Goal: Task Accomplishment & Management: Manage account settings

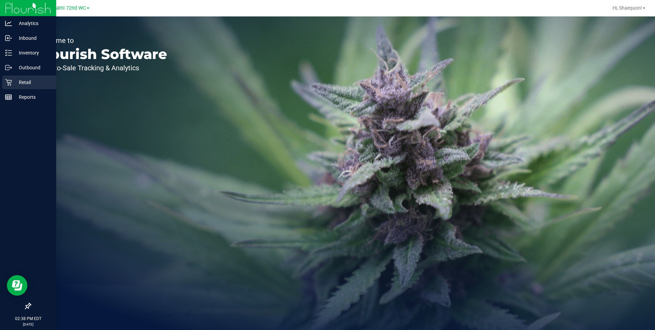
click at [28, 81] on p "Retail" at bounding box center [32, 82] width 41 height 8
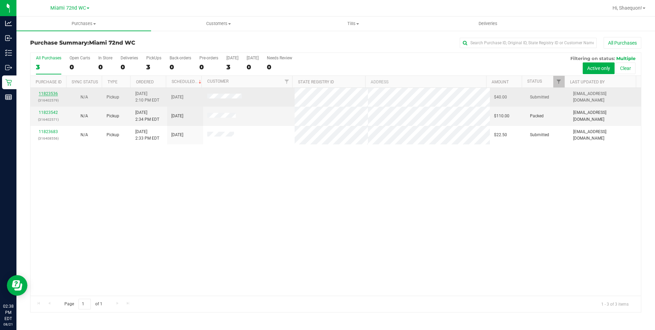
click at [49, 94] on link "11823536" at bounding box center [48, 93] width 19 height 5
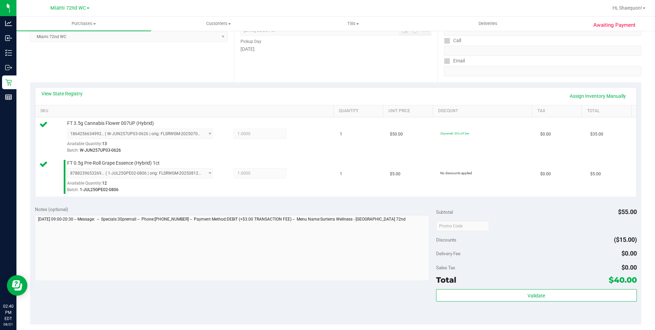
scroll to position [171, 0]
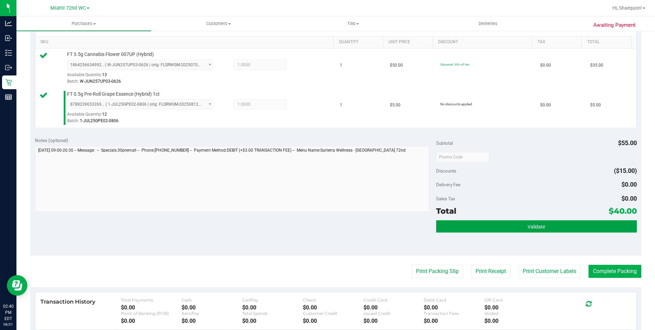
click at [527, 220] on button "Validate" at bounding box center [536, 226] width 201 height 12
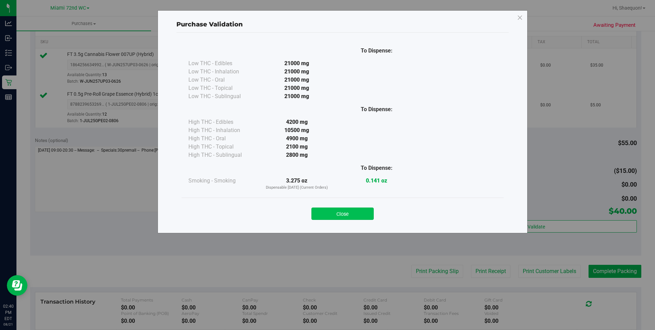
click at [357, 216] on button "Close" at bounding box center [342, 213] width 62 height 12
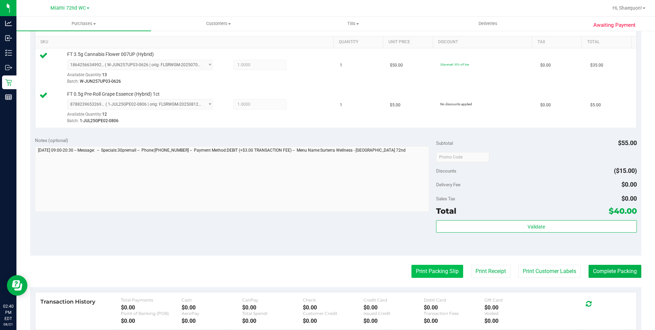
click at [440, 271] on button "Print Packing Slip" at bounding box center [438, 271] width 52 height 13
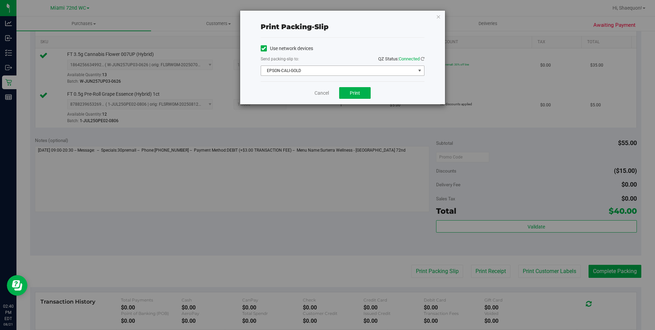
click at [424, 71] on span "select" at bounding box center [419, 71] width 9 height 10
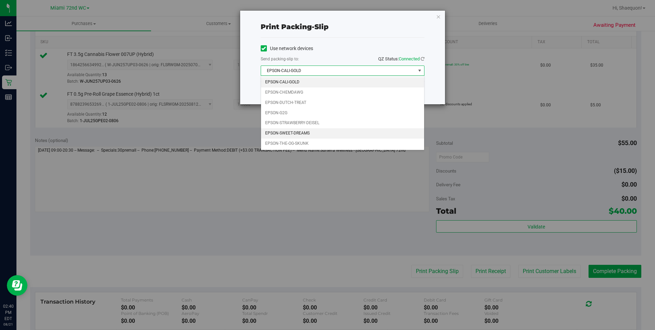
click at [369, 131] on li "EPSON-SWEET-DREAMS" at bounding box center [342, 133] width 163 height 10
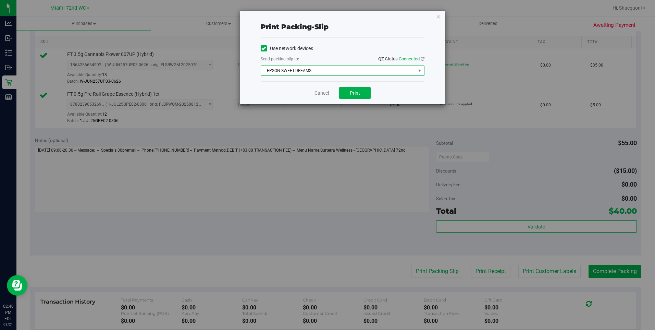
click at [420, 70] on span "select" at bounding box center [419, 70] width 5 height 5
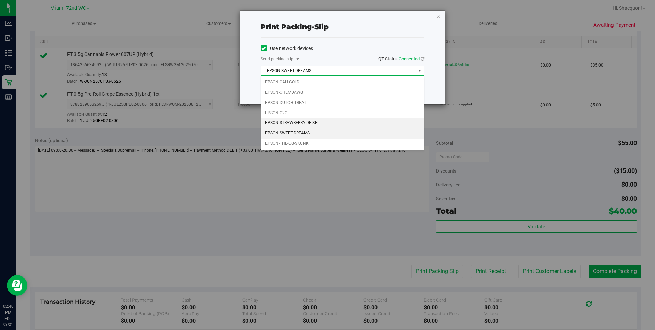
click at [352, 122] on li "EPSON-STRAWBERRY-DEISEL" at bounding box center [342, 123] width 163 height 10
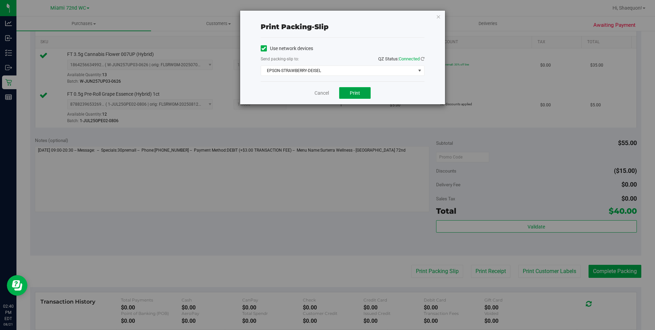
click at [359, 94] on span "Print" at bounding box center [355, 92] width 10 height 5
click at [325, 93] on link "Cancel" at bounding box center [322, 92] width 14 height 7
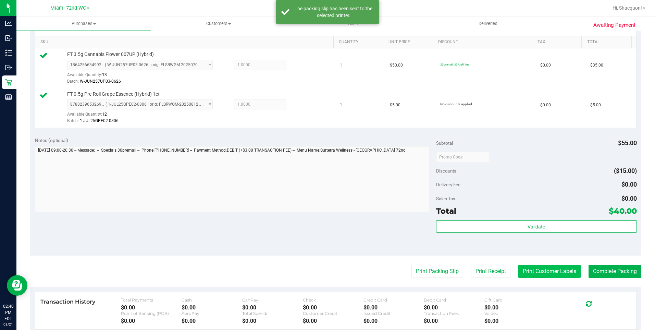
click at [554, 265] on button "Print Customer Labels" at bounding box center [549, 271] width 62 height 13
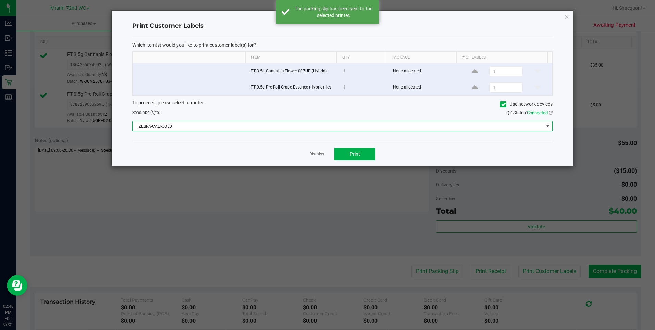
click at [547, 127] on span at bounding box center [547, 125] width 5 height 5
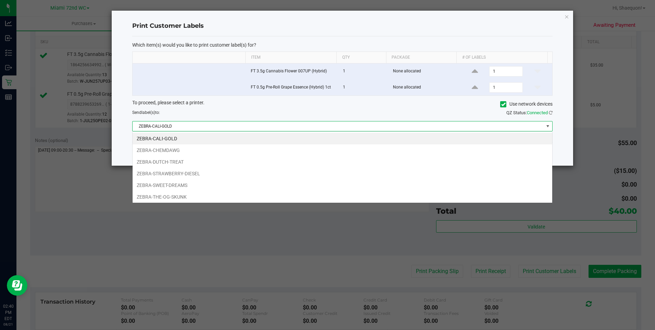
scroll to position [10, 420]
click at [466, 183] on li "ZEBRA-SWEET-DREAMS" at bounding box center [343, 185] width 420 height 12
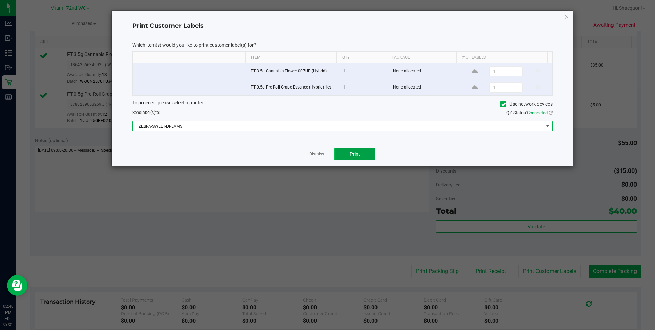
click at [355, 158] on button "Print" at bounding box center [354, 154] width 41 height 12
click at [548, 127] on span at bounding box center [547, 125] width 5 height 5
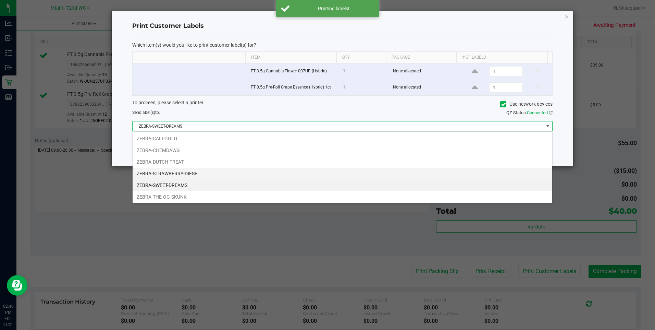
click at [427, 173] on li "ZEBRA-STRAWBERRY-DIESEL" at bounding box center [343, 174] width 420 height 12
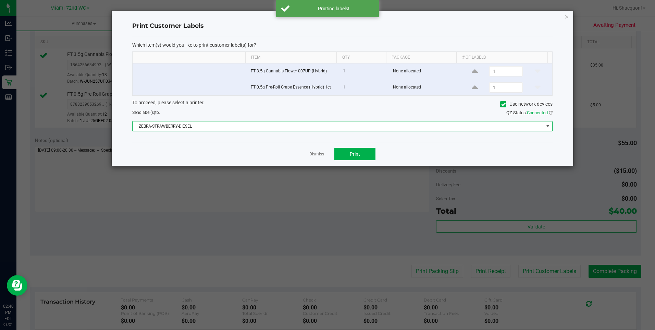
click at [420, 155] on div "Dismiss Print" at bounding box center [342, 154] width 420 height 24
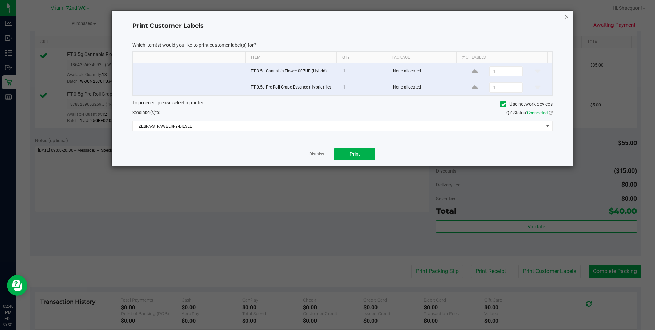
click at [564, 18] on icon "button" at bounding box center [566, 16] width 5 height 8
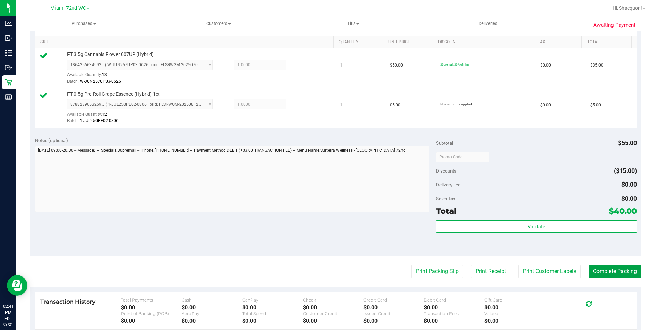
click at [601, 274] on button "Complete Packing" at bounding box center [615, 271] width 53 height 13
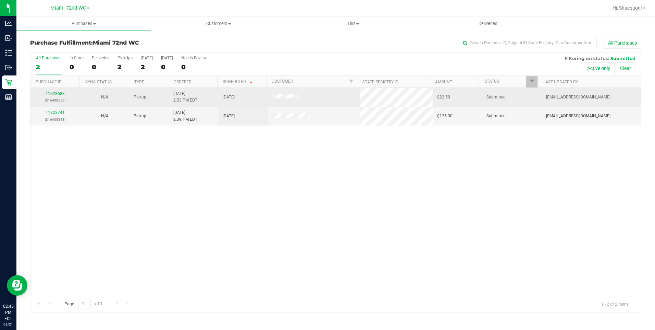
click at [54, 95] on link "11823683" at bounding box center [55, 93] width 19 height 5
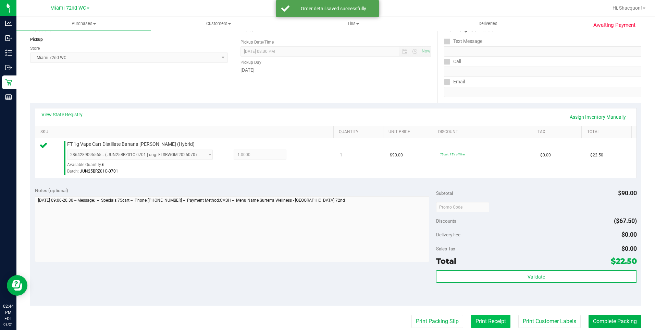
scroll to position [137, 0]
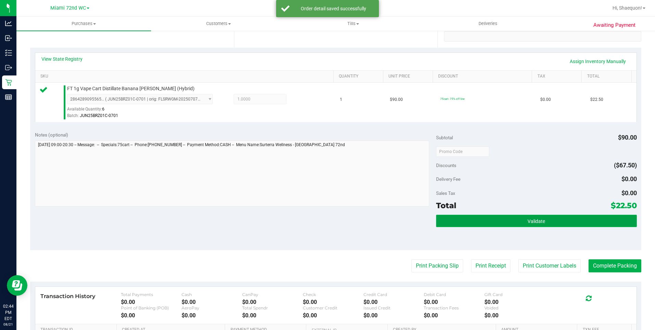
click at [528, 220] on span "Validate" at bounding box center [536, 220] width 17 height 5
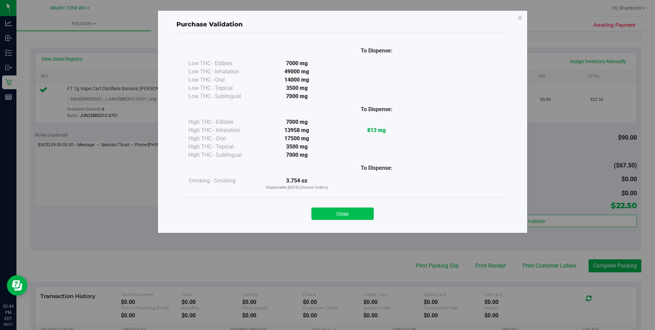
click at [351, 214] on button "Close" at bounding box center [342, 213] width 62 height 12
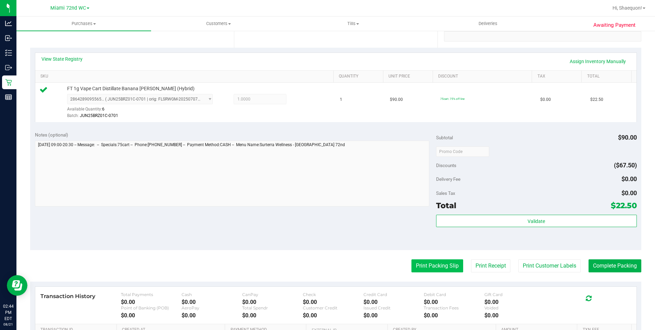
click at [436, 269] on button "Print Packing Slip" at bounding box center [438, 265] width 52 height 13
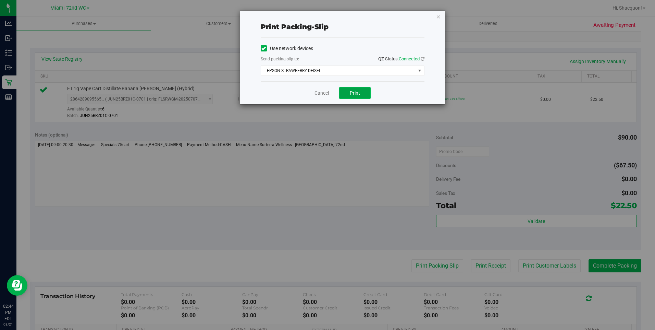
click at [356, 95] on span "Print" at bounding box center [355, 92] width 10 height 5
click at [328, 93] on link "Cancel" at bounding box center [322, 92] width 14 height 7
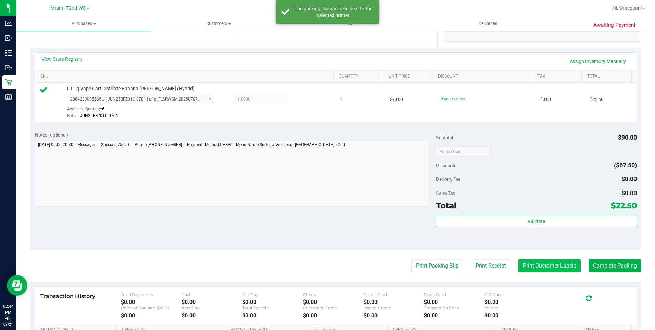
click at [555, 270] on button "Print Customer Labels" at bounding box center [549, 265] width 62 height 13
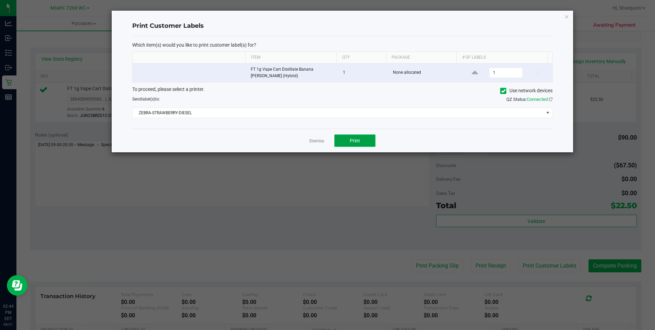
click at [362, 142] on button "Print" at bounding box center [354, 140] width 41 height 12
click at [316, 140] on link "Dismiss" at bounding box center [316, 141] width 15 height 6
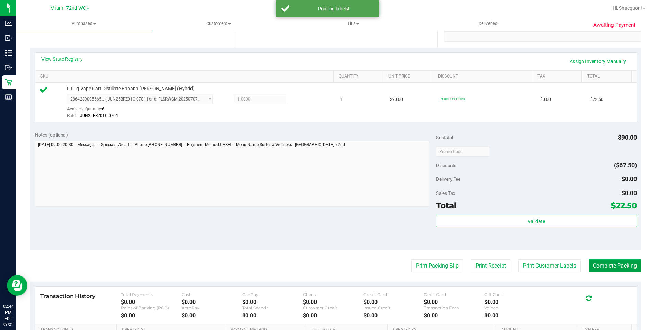
click at [599, 265] on button "Complete Packing" at bounding box center [615, 265] width 53 height 13
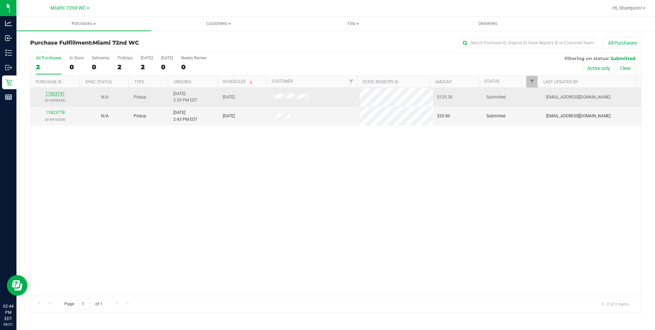
click at [58, 96] on link "11823741" at bounding box center [55, 93] width 19 height 5
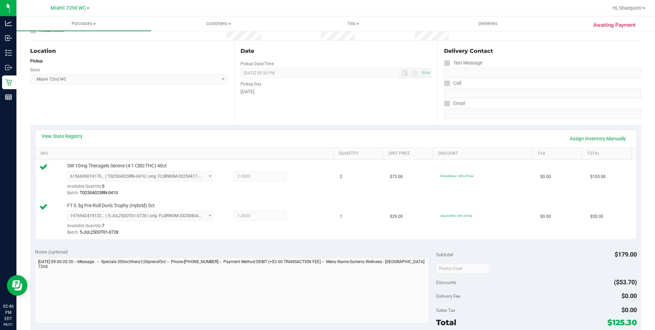
scroll to position [171, 0]
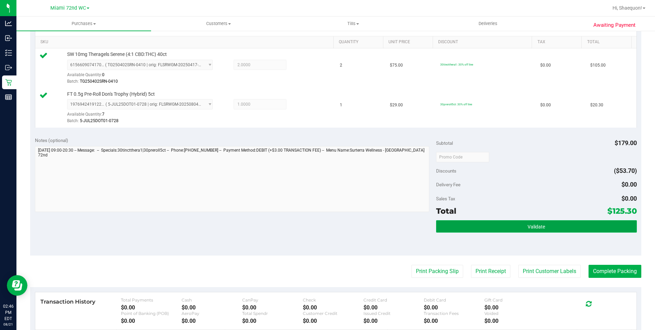
click at [528, 221] on button "Validate" at bounding box center [536, 226] width 201 height 12
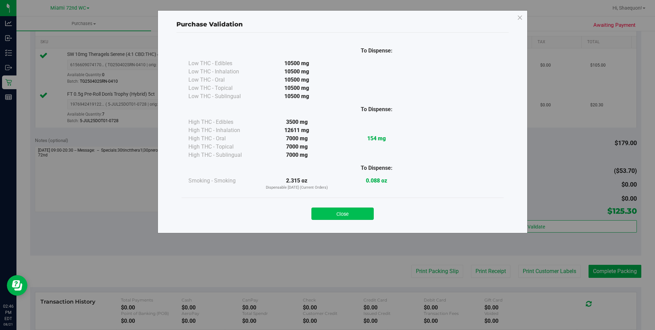
click at [347, 217] on button "Close" at bounding box center [342, 213] width 62 height 12
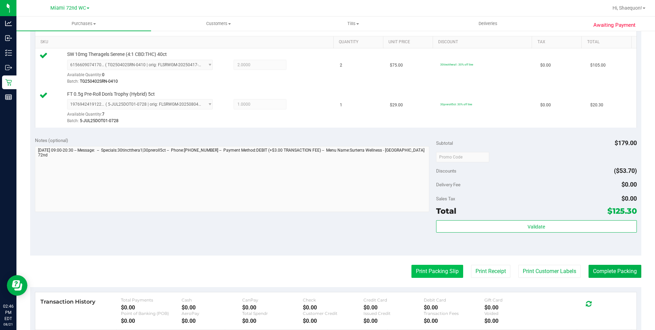
click at [444, 275] on button "Print Packing Slip" at bounding box center [438, 271] width 52 height 13
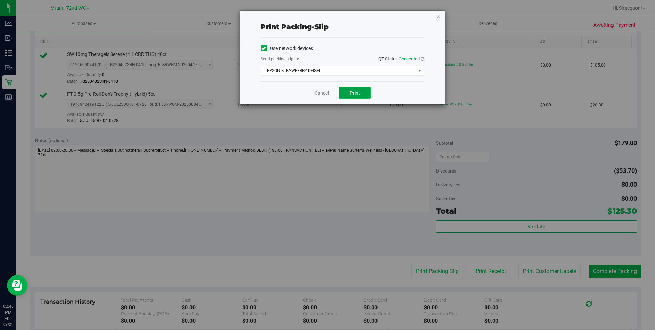
click at [361, 96] on button "Print" at bounding box center [355, 93] width 32 height 12
click at [323, 91] on link "Cancel" at bounding box center [322, 92] width 14 height 7
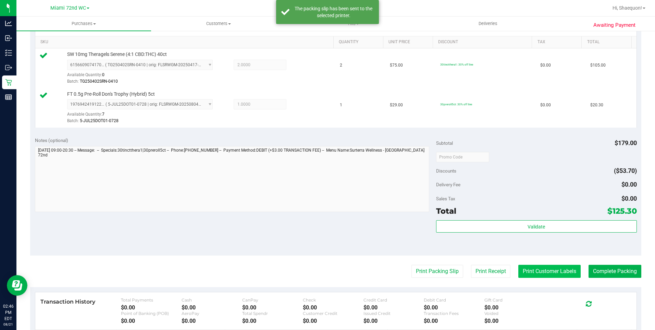
click at [538, 274] on button "Print Customer Labels" at bounding box center [549, 271] width 62 height 13
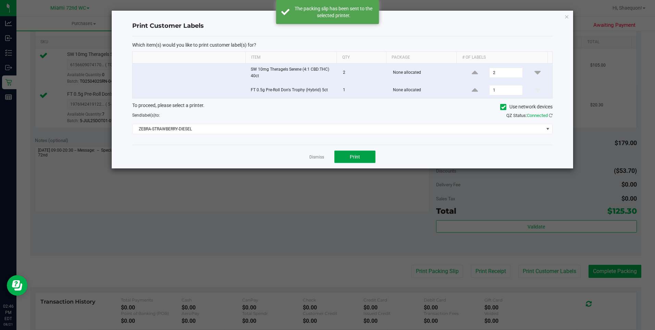
click at [350, 156] on span "Print" at bounding box center [355, 156] width 10 height 5
click at [319, 156] on link "Dismiss" at bounding box center [316, 157] width 15 height 6
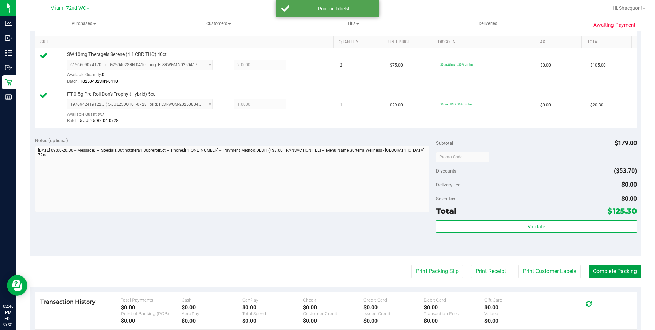
click at [598, 272] on button "Complete Packing" at bounding box center [615, 271] width 53 height 13
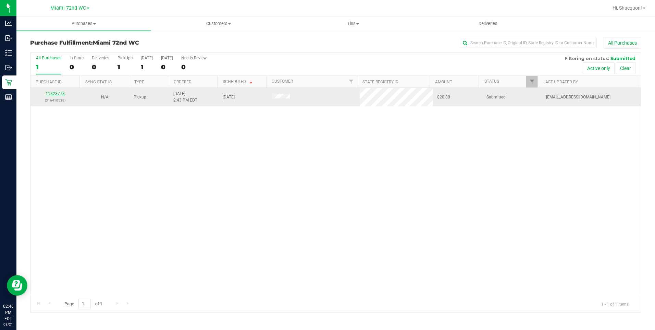
click at [57, 92] on link "11823778" at bounding box center [55, 93] width 19 height 5
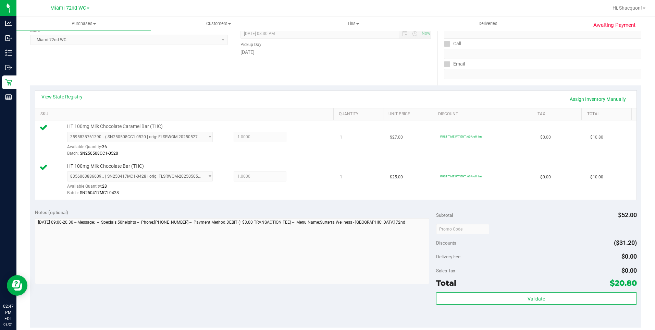
scroll to position [103, 0]
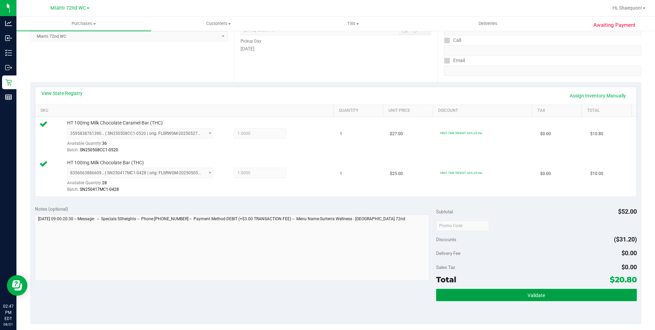
click at [488, 294] on button "Validate" at bounding box center [536, 295] width 201 height 12
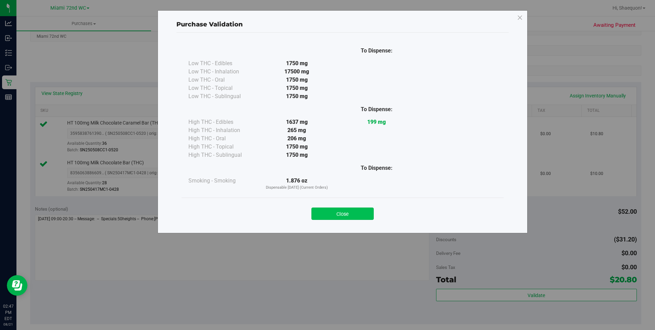
click at [346, 213] on button "Close" at bounding box center [342, 213] width 62 height 12
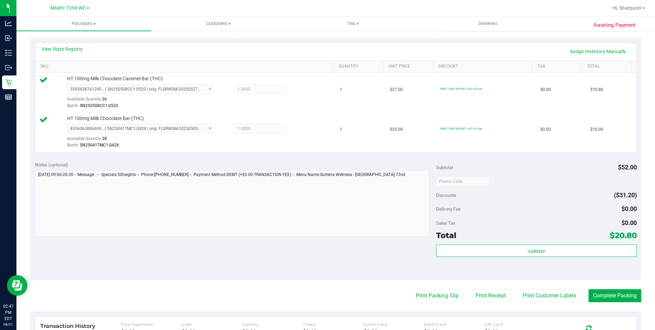
scroll to position [270, 0]
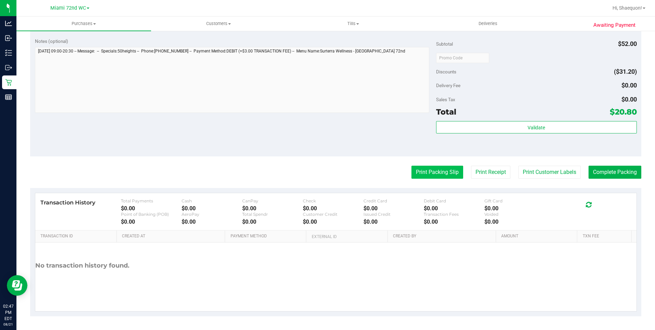
click at [439, 174] on button "Print Packing Slip" at bounding box center [438, 172] width 52 height 13
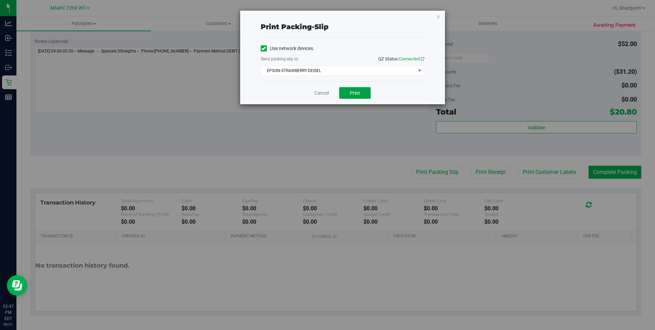
click at [357, 96] on button "Print" at bounding box center [355, 93] width 32 height 12
click at [319, 93] on link "Cancel" at bounding box center [322, 92] width 14 height 7
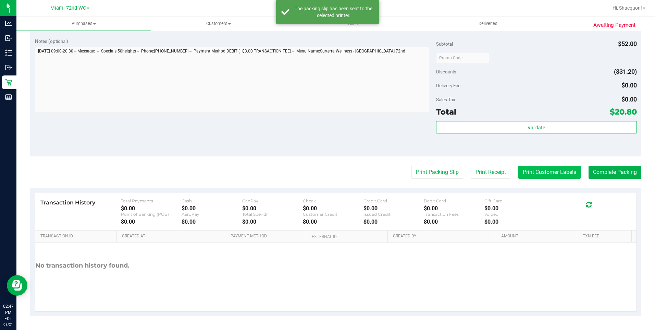
click at [544, 173] on button "Print Customer Labels" at bounding box center [549, 172] width 62 height 13
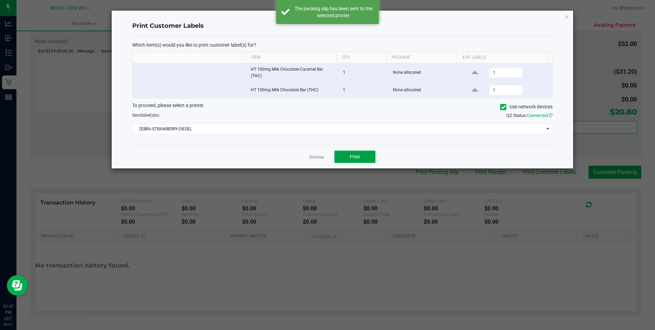
click at [365, 157] on button "Print" at bounding box center [354, 156] width 41 height 12
click at [313, 156] on link "Dismiss" at bounding box center [316, 157] width 15 height 6
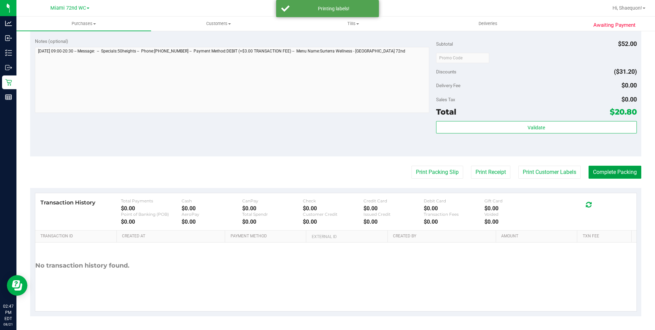
click at [604, 173] on button "Complete Packing" at bounding box center [615, 172] width 53 height 13
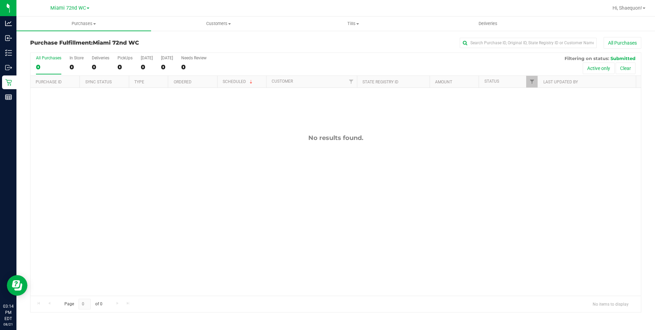
click at [248, 180] on div "No results found." at bounding box center [335, 215] width 611 height 254
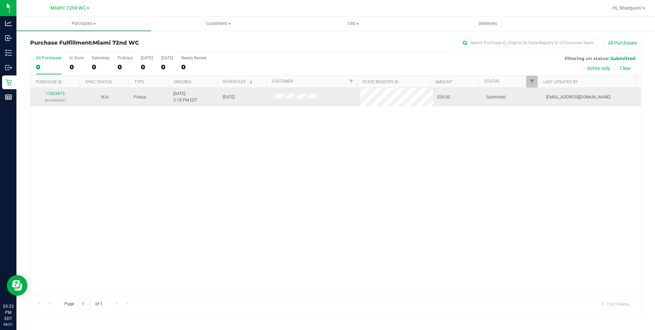
click at [52, 91] on div "11823973 (316420541)" at bounding box center [55, 96] width 41 height 13
click at [58, 94] on link "11823973" at bounding box center [55, 93] width 19 height 5
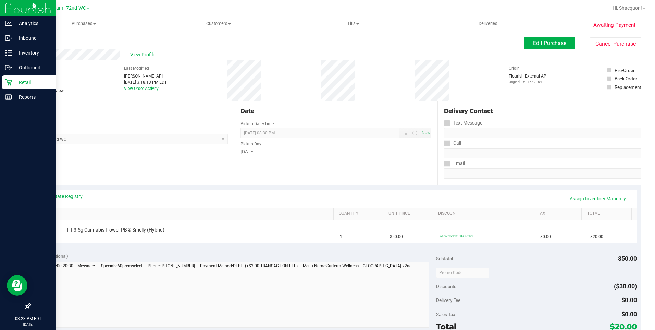
click at [27, 82] on p "Retail" at bounding box center [32, 82] width 41 height 8
